Goal: Task Accomplishment & Management: Use online tool/utility

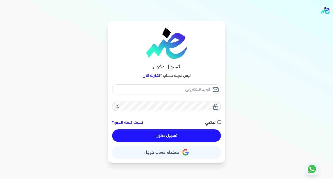
click at [189, 148] on button "حساب استخدام حساب جوجل" at bounding box center [166, 152] width 109 height 13
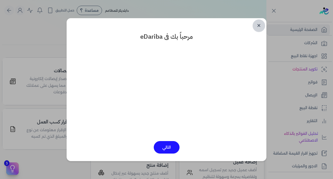
click at [260, 26] on link "✕" at bounding box center [259, 26] width 13 height 13
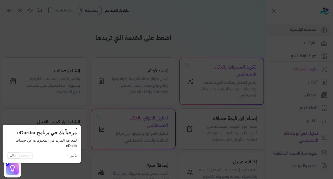
click at [72, 130] on button "×" at bounding box center [76, 129] width 8 height 7
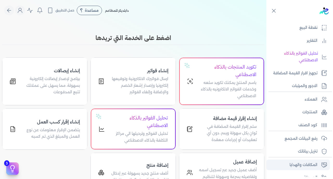
scroll to position [102, 0]
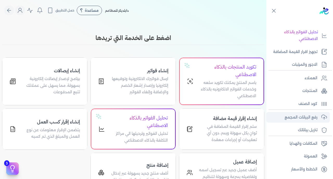
click at [298, 119] on p "رفع البيانات المجمع" at bounding box center [301, 117] width 33 height 7
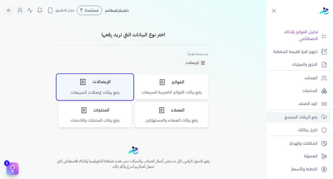
click at [108, 87] on div "الإيصالات" at bounding box center [95, 82] width 77 height 16
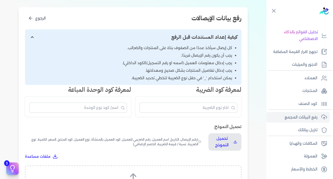
scroll to position [116, 0]
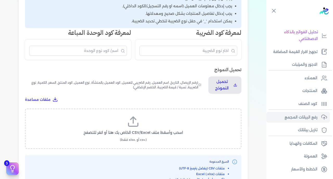
click at [157, 116] on label "اسحب وأسقط ملف CSV/Excel الخاص بك هنا أو انقر للتصفح (.csv أو .xlsx فقط)" at bounding box center [133, 129] width 203 height 27
click at [0, 0] on input "اسحب وأسقط ملف CSV/Excel الخاص بك هنا أو انقر للتصفح (.csv أو .xlsx فقط)" at bounding box center [0, 0] width 0 height 0
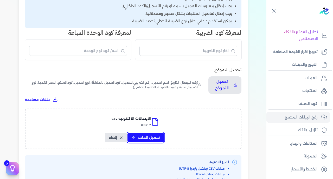
click at [146, 133] on button "تحميل الملف" at bounding box center [146, 138] width 36 height 10
select select "رقم الإيصال"
select select "سيريال المنتج"
select select "السعر"
select select "الكمية"
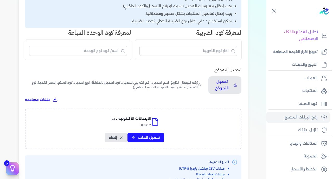
select select "نوع الضريبة"
select select "نسبة / قيمة الضريبة"
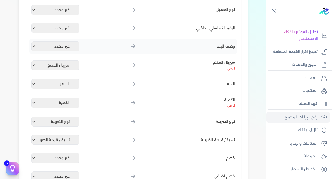
scroll to position [308, 0]
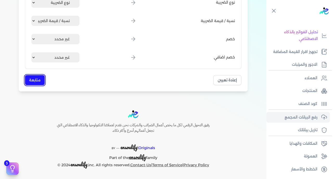
click at [35, 79] on button "متابعة" at bounding box center [35, 80] width 20 height 10
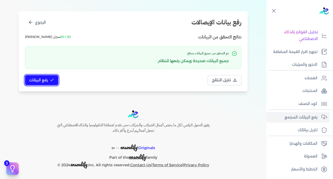
click at [42, 80] on span "رفع البيانات" at bounding box center [38, 80] width 19 height 5
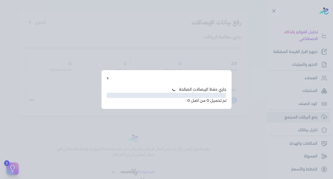
scroll to position [27, 0]
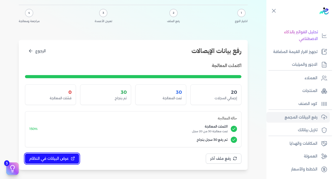
click at [51, 157] on span "عرض البيانات في النظام" at bounding box center [49, 158] width 40 height 5
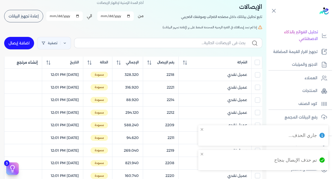
click at [257, 65] on input "All items unselected" at bounding box center [257, 62] width 5 height 5
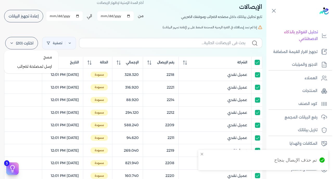
click at [32, 42] on label "اختارت (20)" at bounding box center [21, 43] width 33 height 13
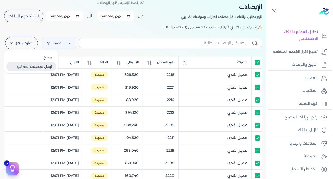
click at [37, 68] on button "ارسل لمصلحة لضرائب" at bounding box center [31, 66] width 50 height 9
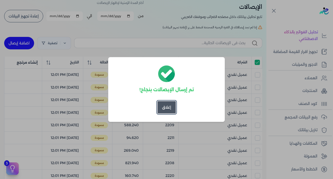
click at [165, 109] on button "إغلاق" at bounding box center [167, 107] width 18 height 13
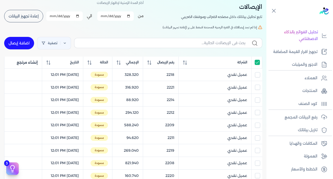
click at [258, 60] on th at bounding box center [257, 63] width 11 height 12
click at [258, 61] on input "All items selected" at bounding box center [257, 62] width 5 height 5
checkbox input "false"
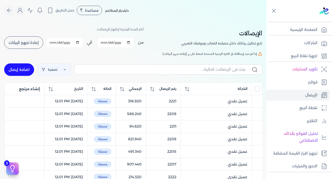
click at [32, 42] on span "إعادة تجهيز البيانات" at bounding box center [24, 43] width 30 height 4
click at [22, 46] on button "إعادة تجهيز البيانات" at bounding box center [23, 42] width 39 height 13
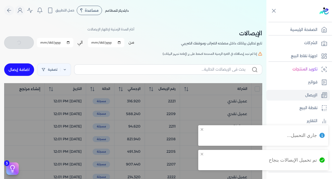
checkbox input "false"
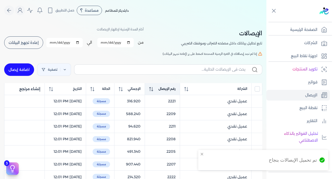
click at [172, 90] on span "رقم الإيصال" at bounding box center [167, 89] width 17 height 5
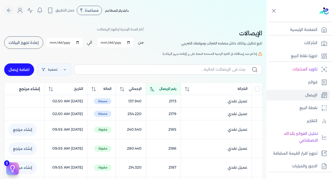
click at [172, 90] on span "رقم الإيصال" at bounding box center [167, 89] width 17 height 5
